Goal: Information Seeking & Learning: Learn about a topic

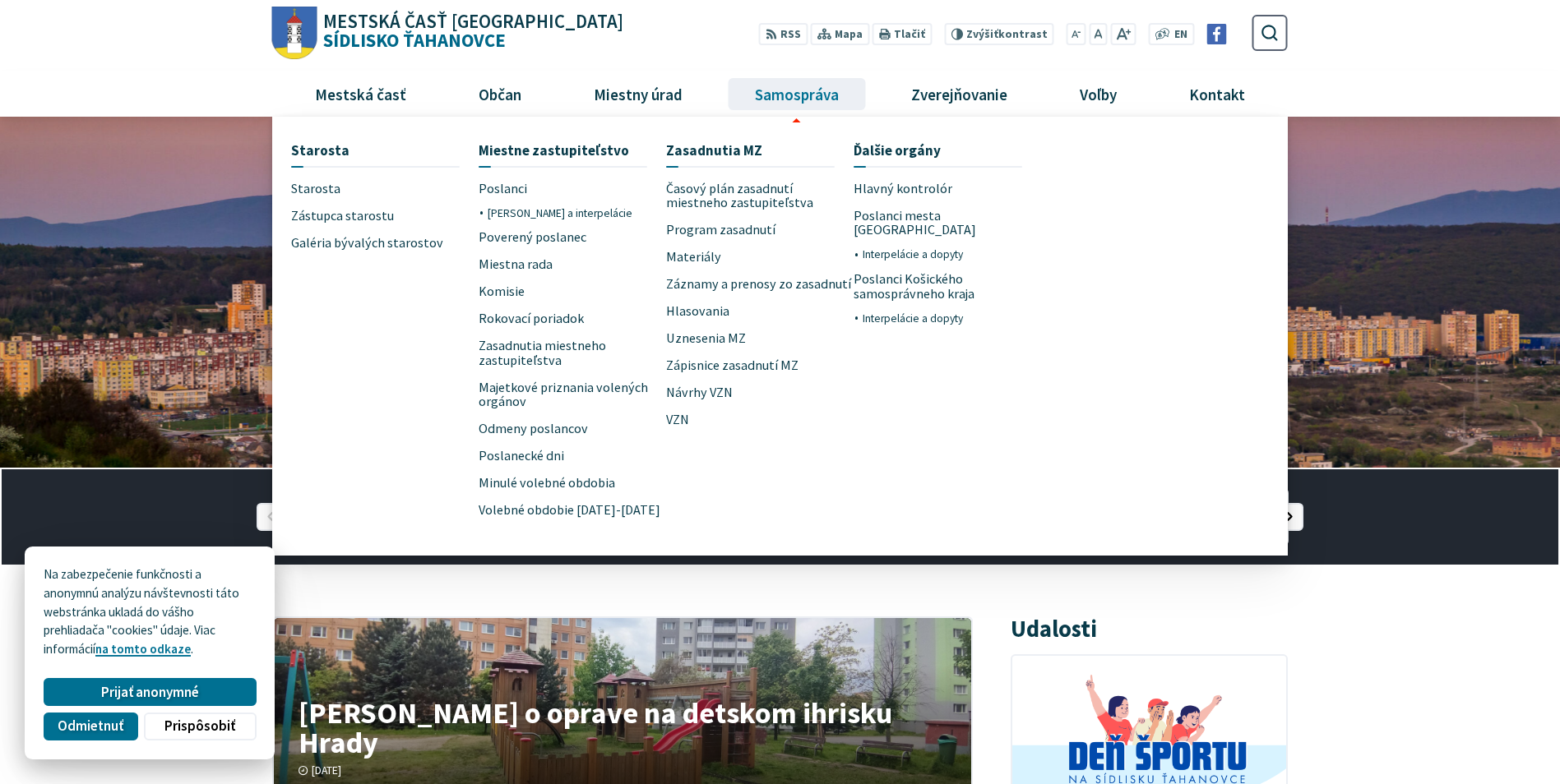
click at [795, 93] on span "Samospráva" at bounding box center [796, 93] width 96 height 45
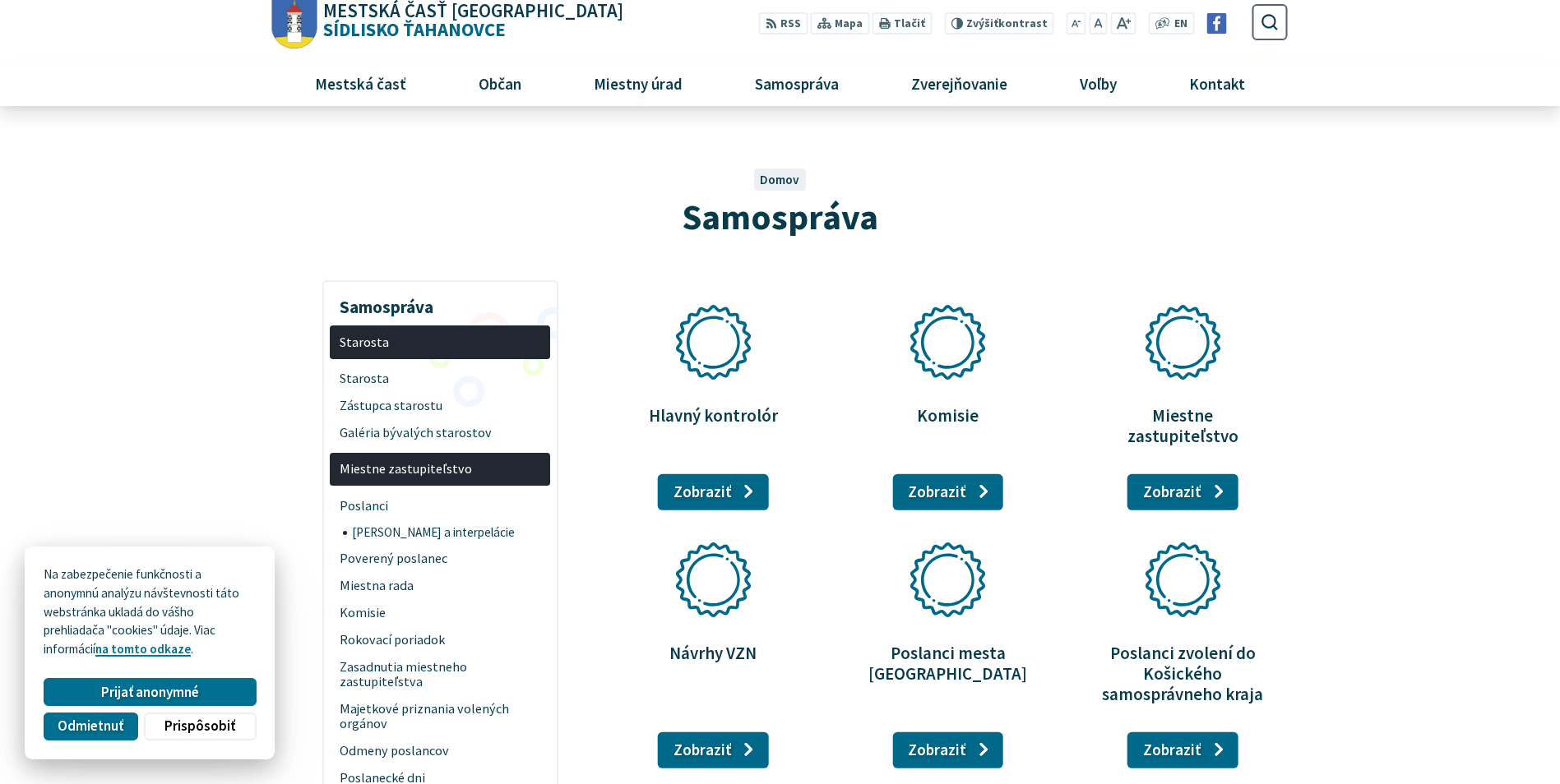
scroll to position [246, 0]
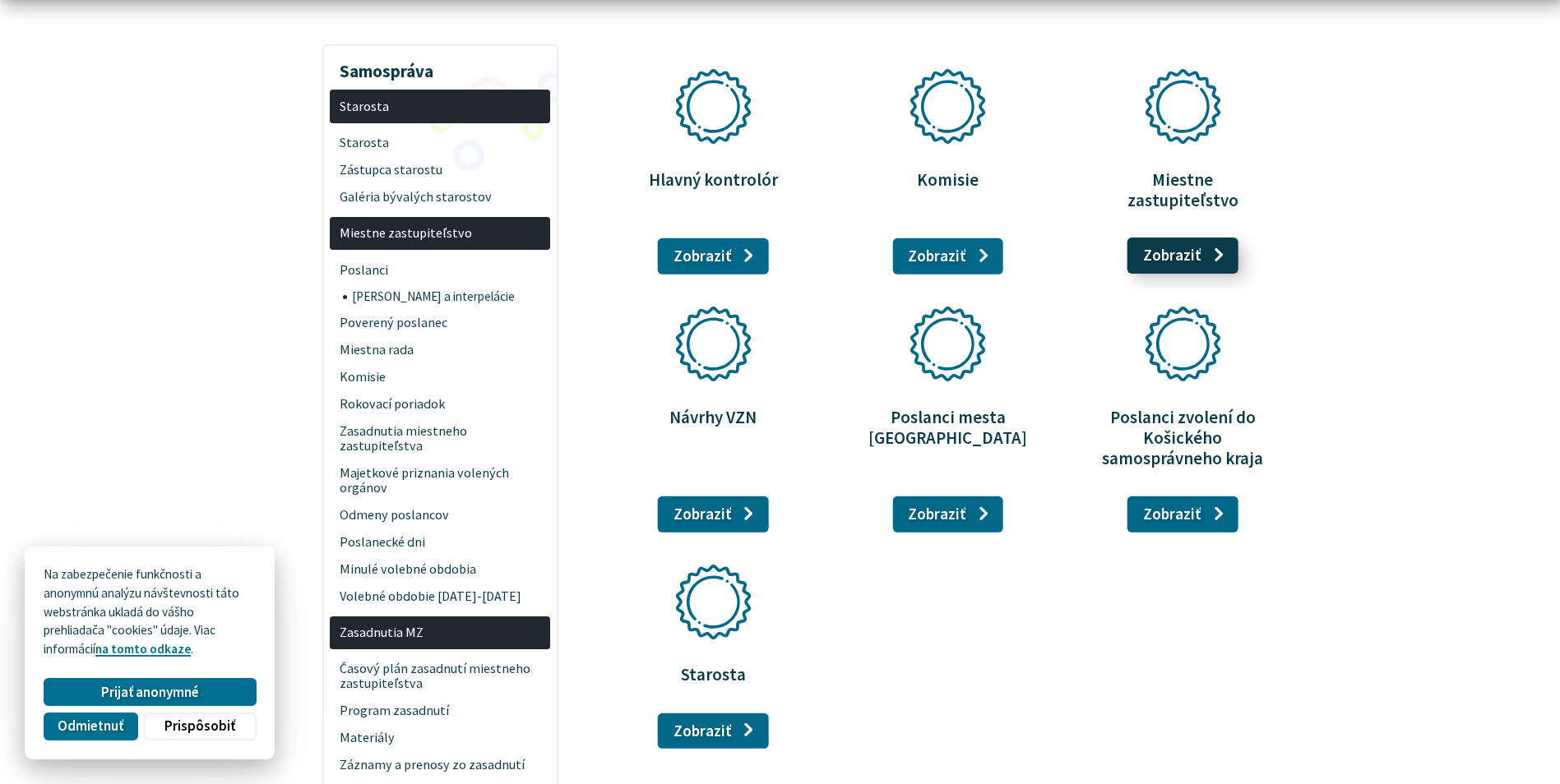
click at [1174, 238] on link "Zobraziť stránku Miestne zastupiteľstvo" at bounding box center [1182, 256] width 111 height 36
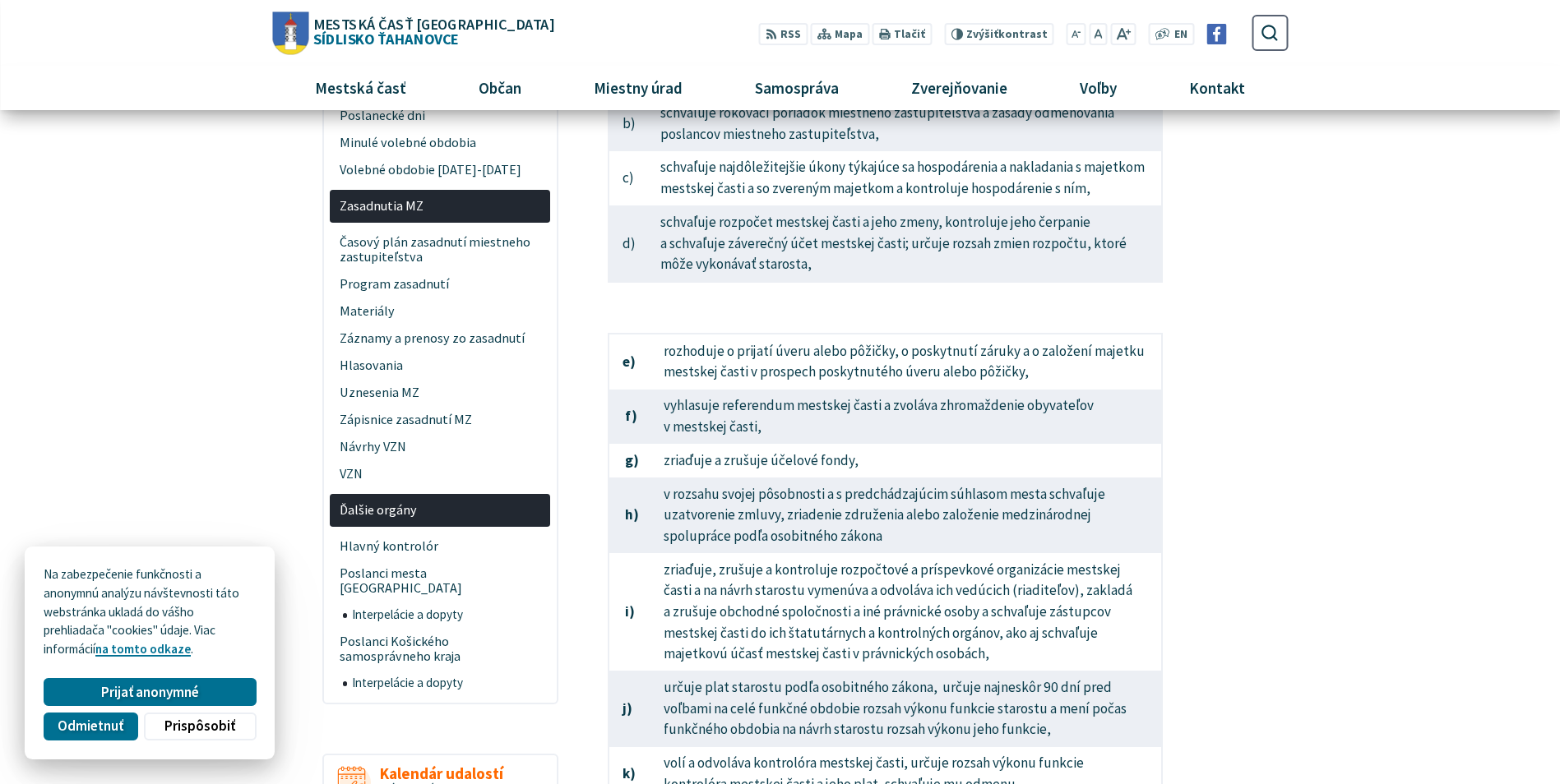
scroll to position [411, 0]
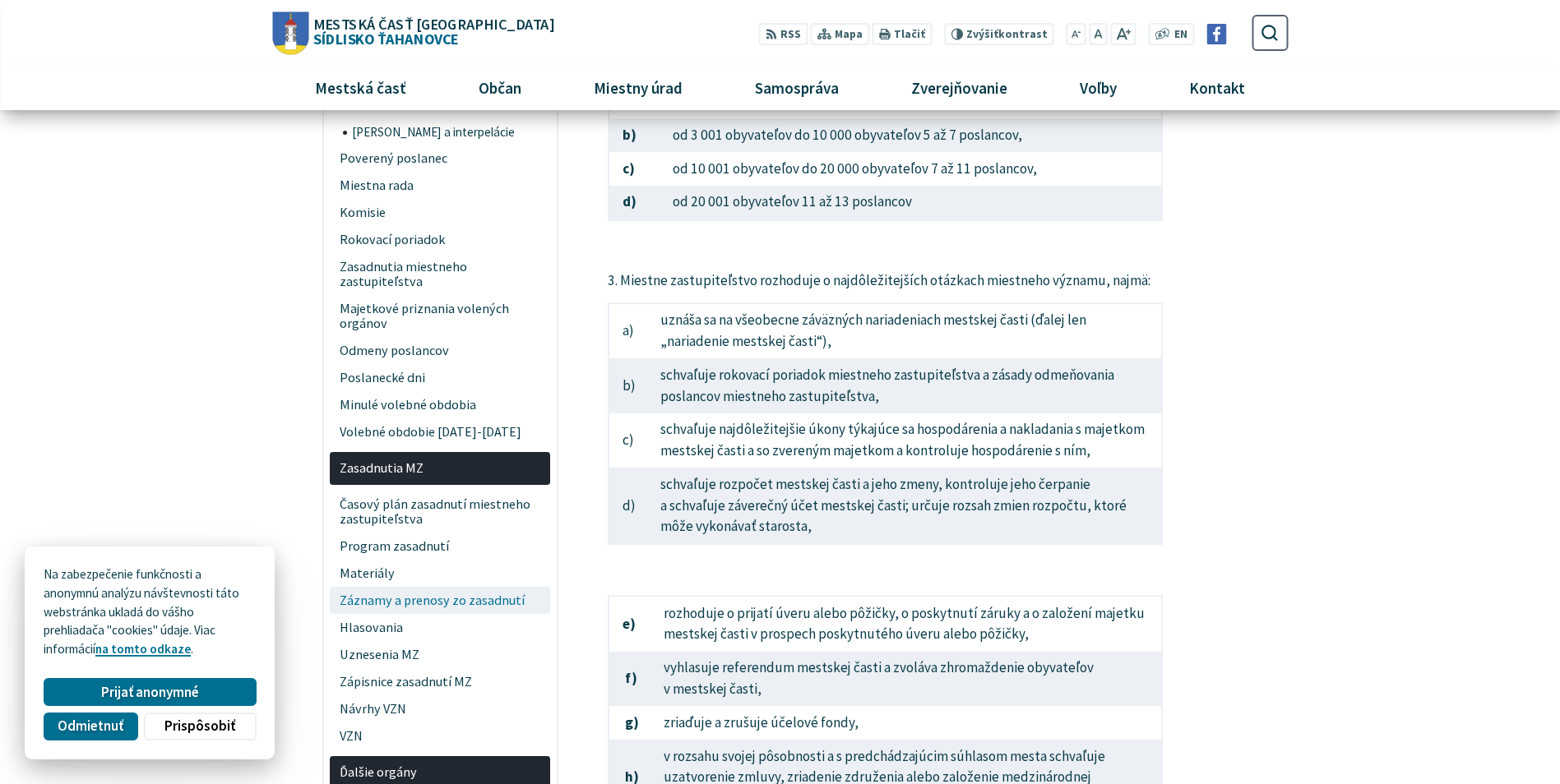
click at [380, 602] on span "Záznamy a prenosy zo zasadnutí" at bounding box center [440, 600] width 202 height 27
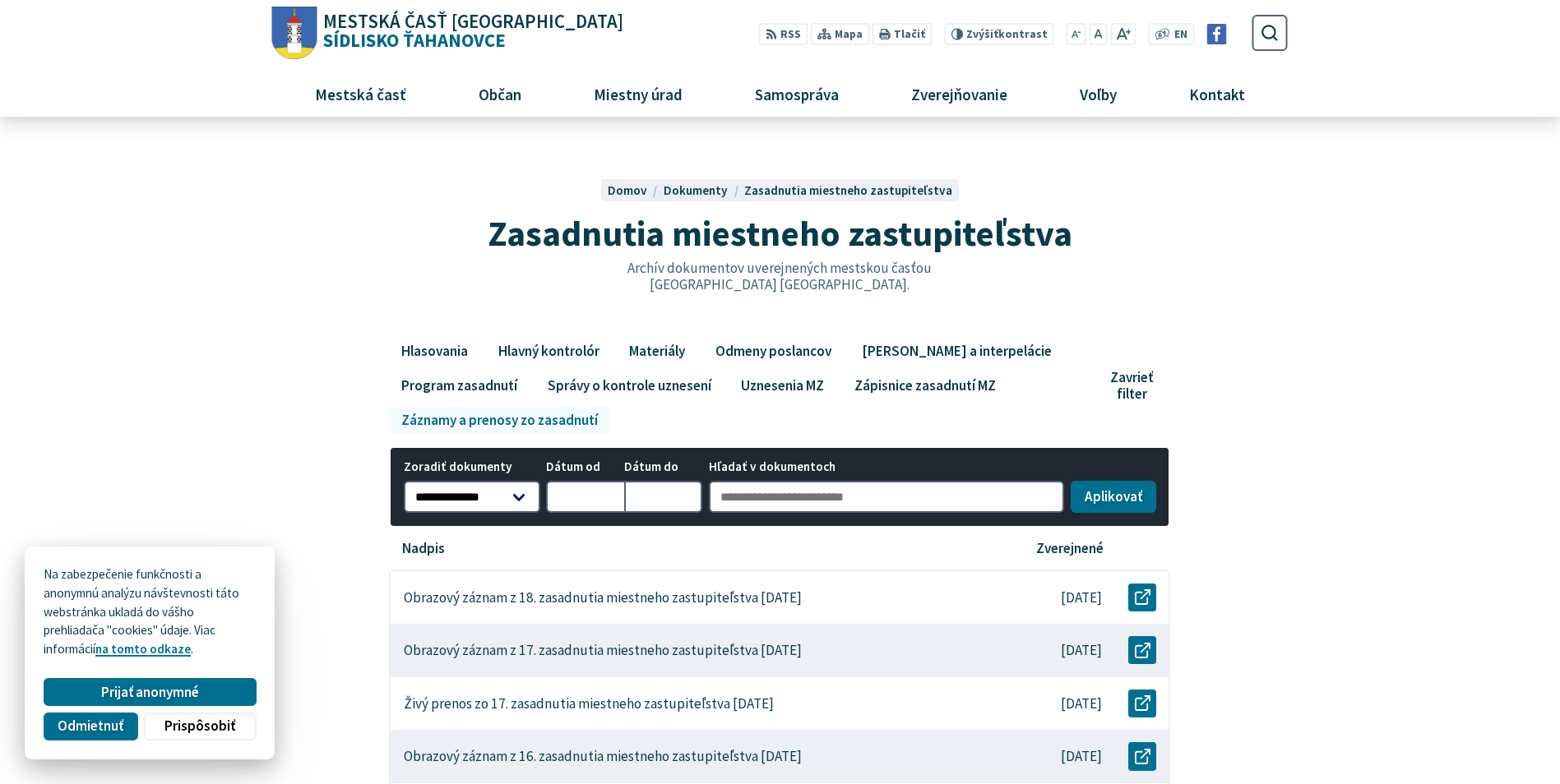
click at [505, 414] on link "Záznamy a prenosy zo zasadnutí" at bounding box center [499, 419] width 221 height 28
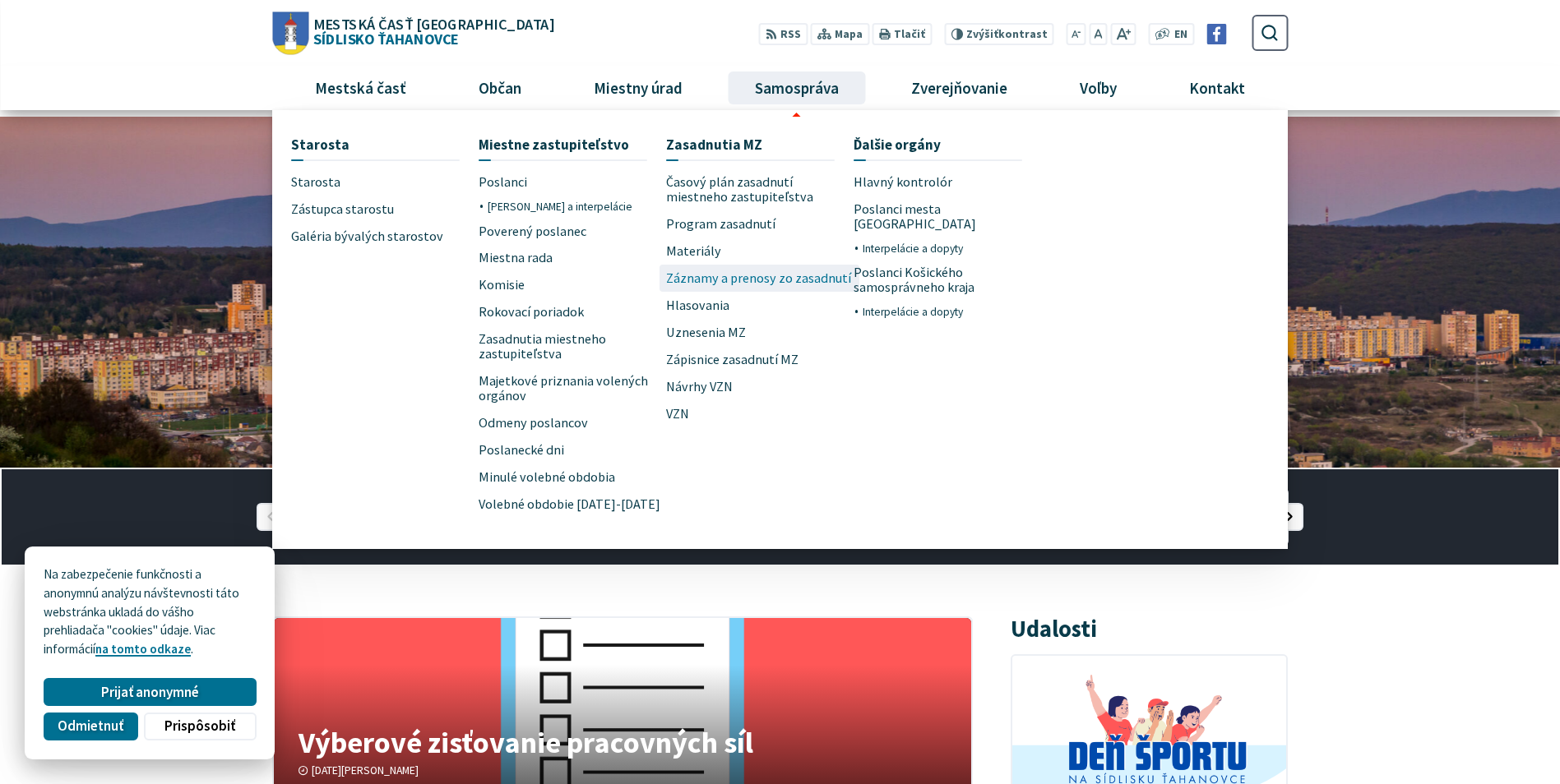
click at [717, 280] on span "Záznamy a prenosy zo zasadnutí" at bounding box center [759, 279] width 185 height 27
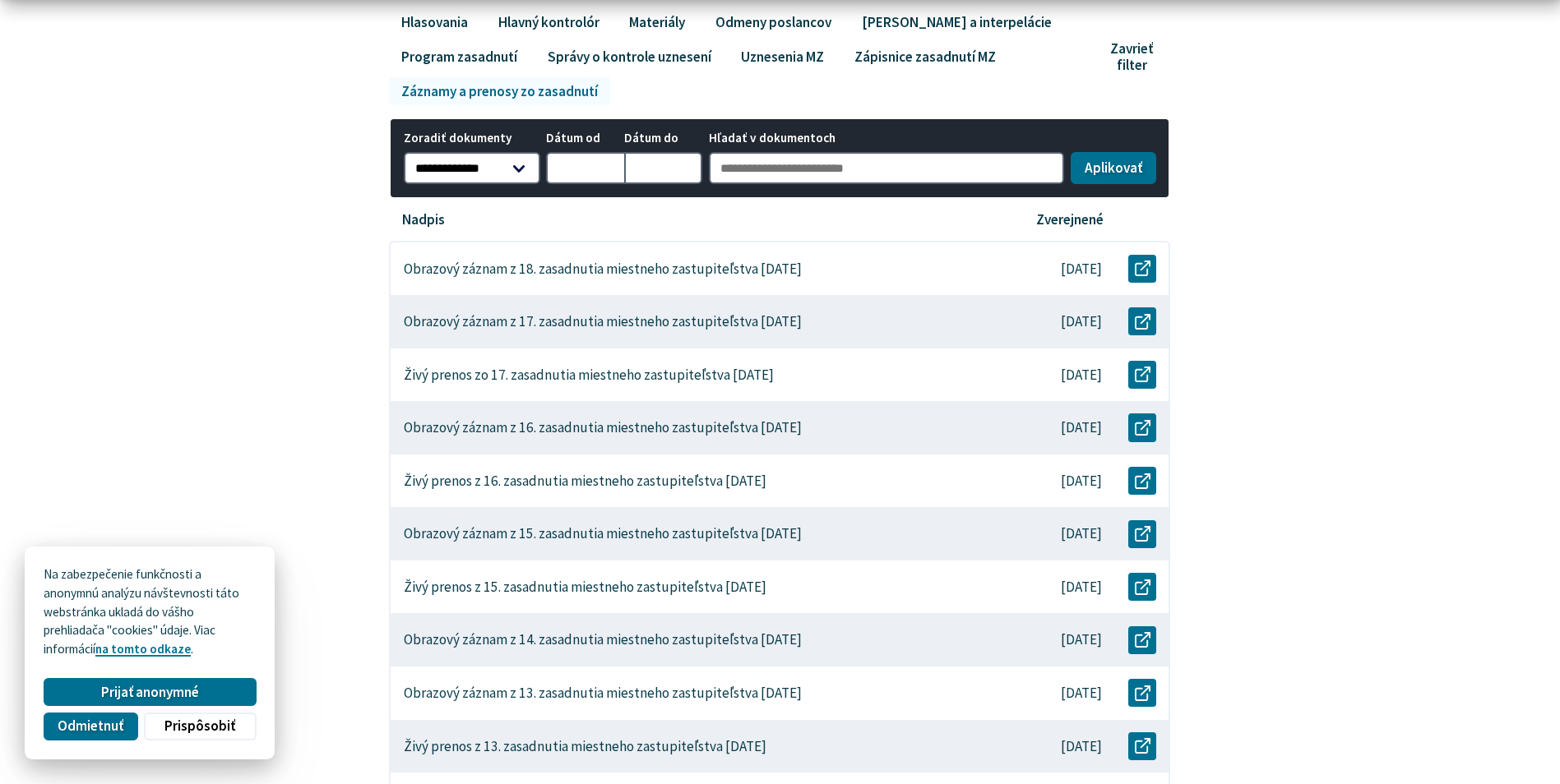
scroll to position [411, 0]
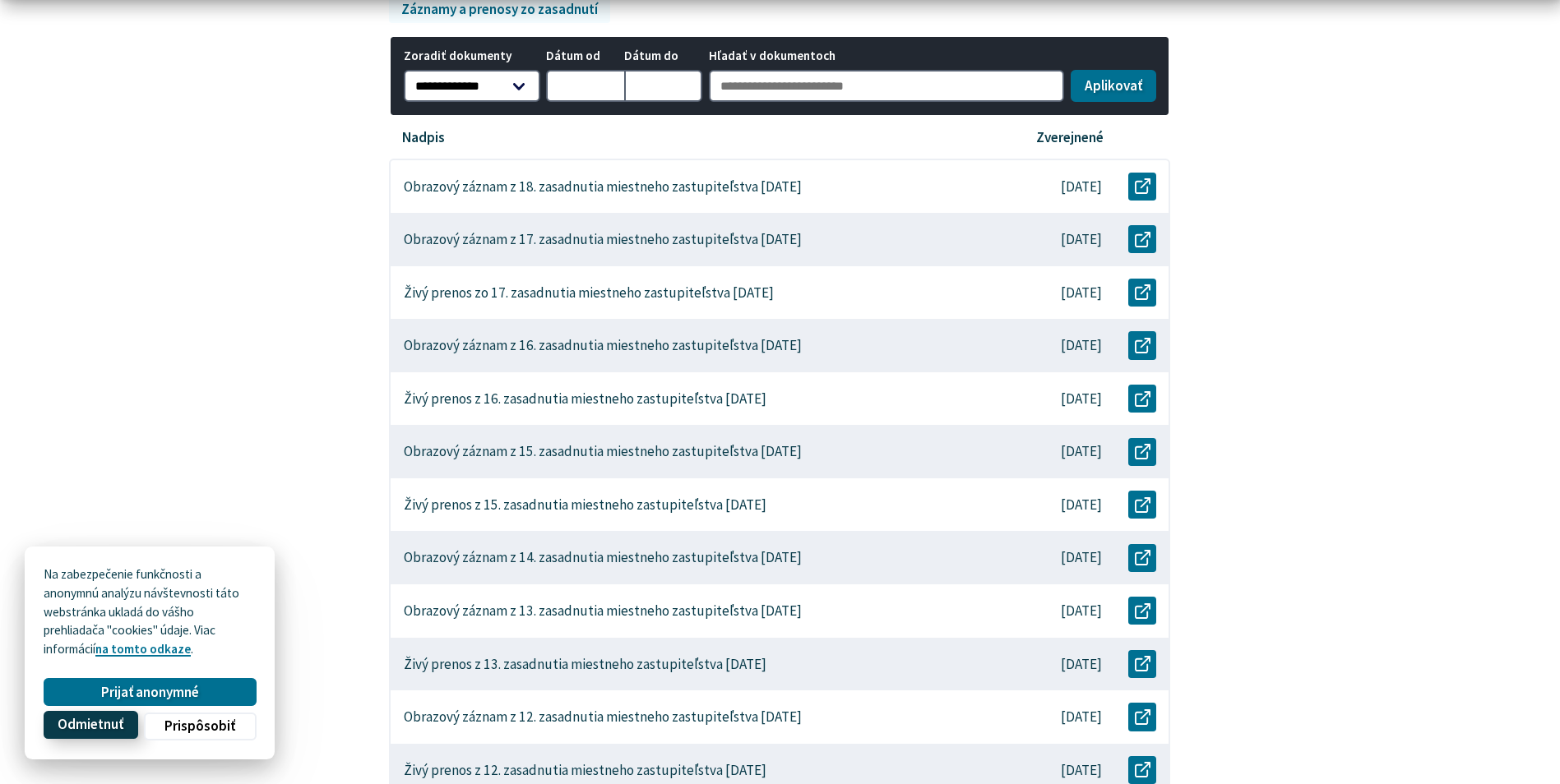
click at [97, 730] on span "Odmietnuť" at bounding box center [90, 726] width 66 height 17
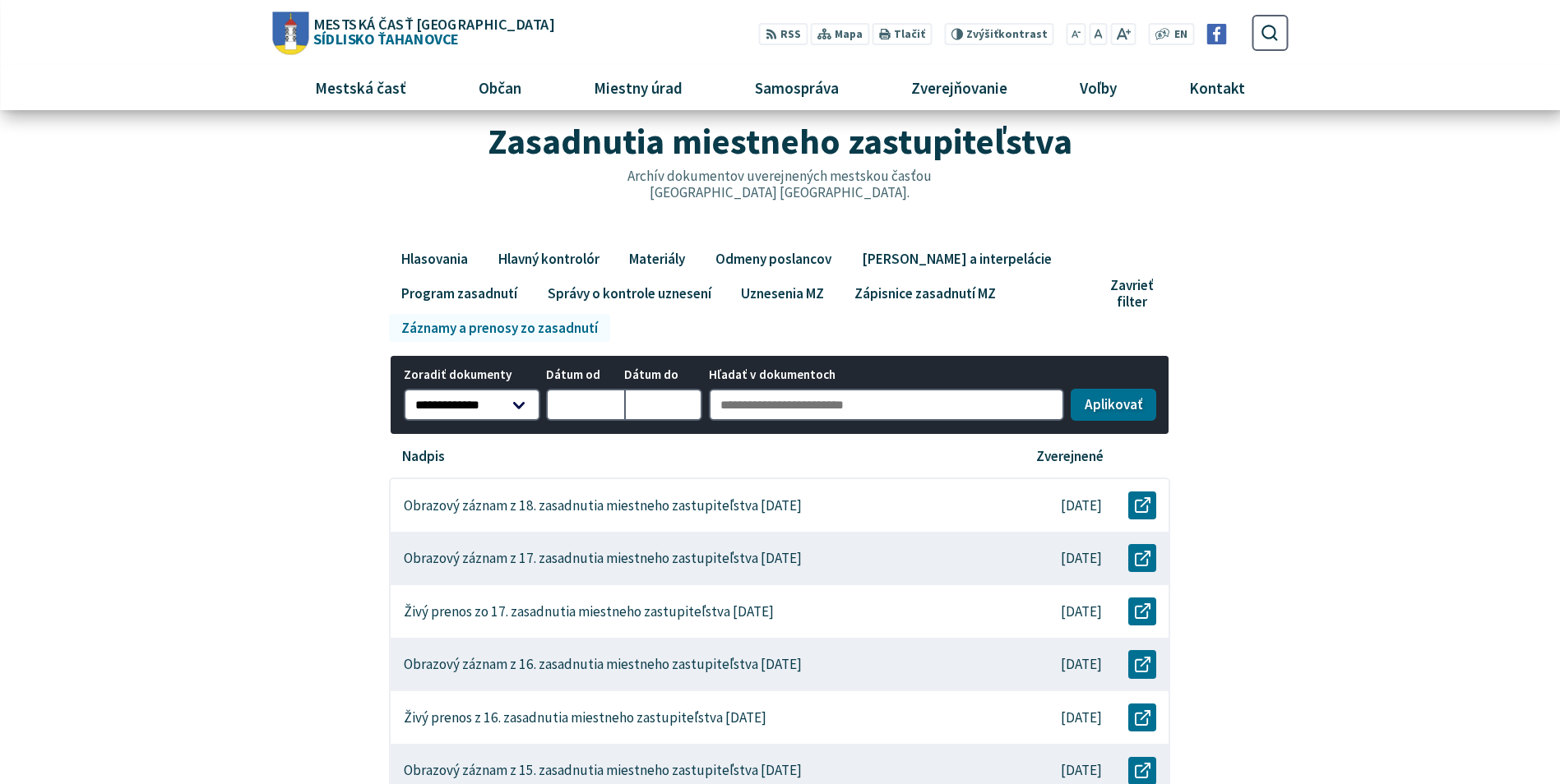
scroll to position [82, 0]
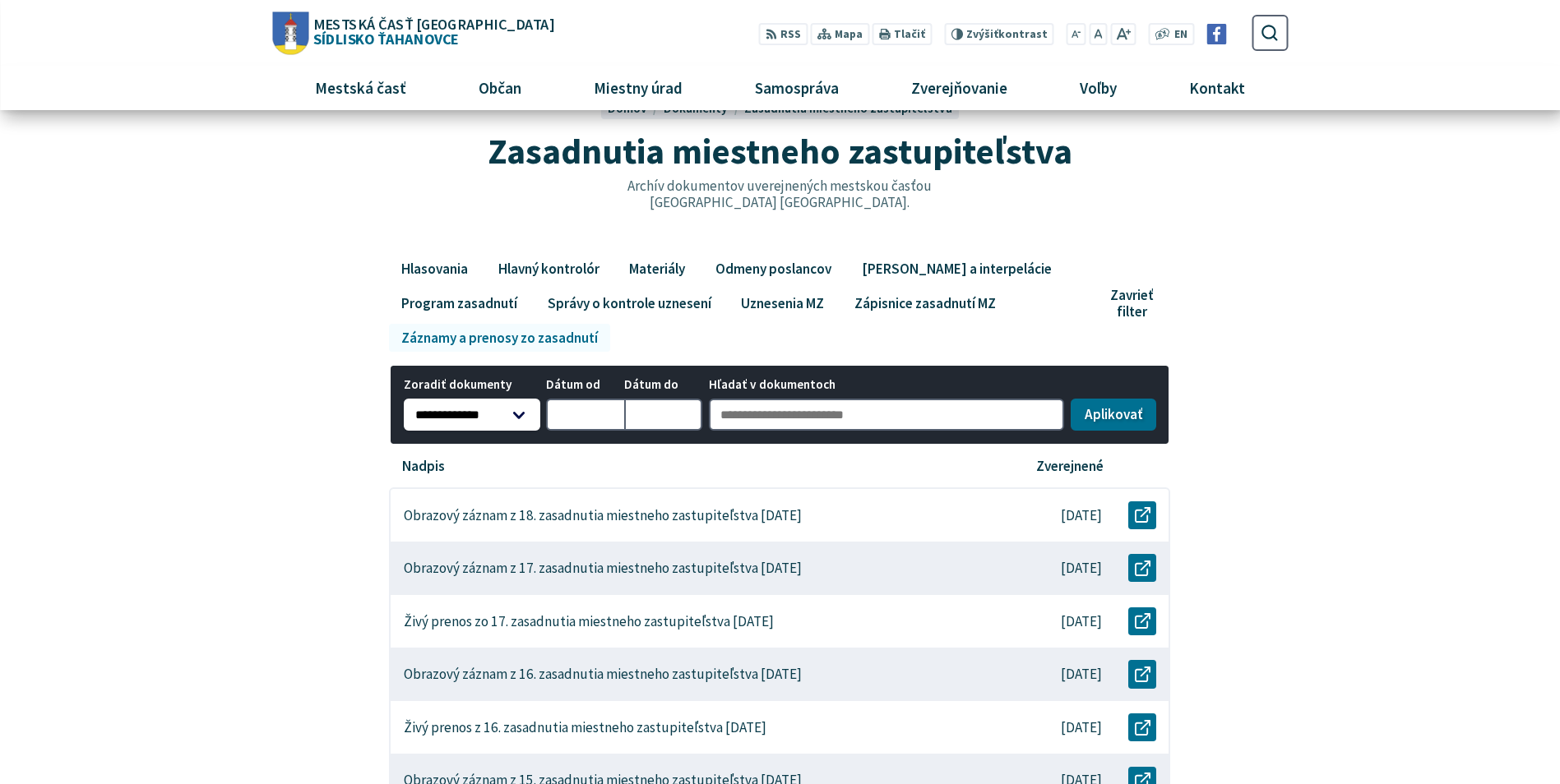
click at [521, 417] on select "**********" at bounding box center [471, 415] width 136 height 33
click at [403, 399] on select "**********" at bounding box center [471, 415] width 136 height 33
click at [500, 338] on link "Záznamy a prenosy zo zasadnutí" at bounding box center [499, 338] width 221 height 28
